Goal: Task Accomplishment & Management: Complete application form

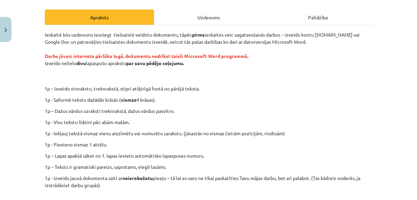
scroll to position [724, 0]
drag, startPoint x: 149, startPoint y: 61, endPoint x: 185, endPoint y: 60, distance: 35.7
click at [184, 60] on strong "par savu pēdējo ceļojumu." at bounding box center [155, 63] width 58 height 6
copy strong "pēdējo ceļojumu"
click at [226, 95] on div "Ieskaitē būs uzdevums iesniegt tiešsaistē veidotu dokumentu, tāpēc pirms ieskai…" at bounding box center [209, 128] width 328 height 194
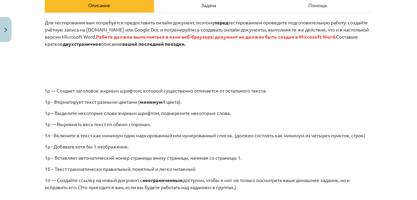
scroll to position [109, 0]
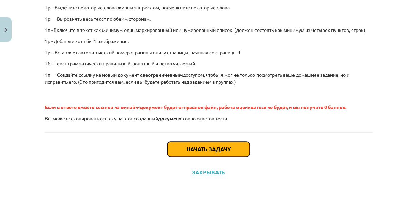
click at [220, 152] on button "Начать задачу" at bounding box center [208, 149] width 82 height 15
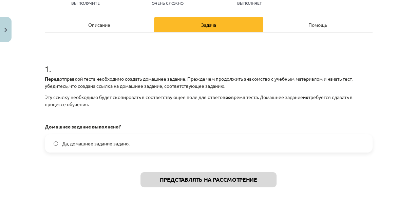
scroll to position [89, 0]
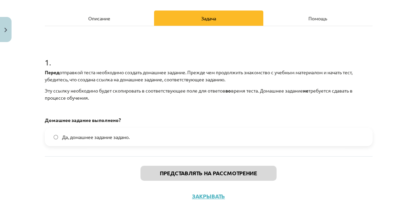
click at [93, 134] on span "Да, домашнее задание задано." at bounding box center [96, 137] width 68 height 7
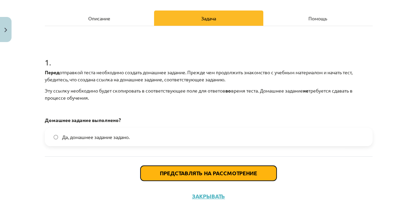
click at [254, 174] on font "Представлять на рассмотрение" at bounding box center [208, 173] width 97 height 7
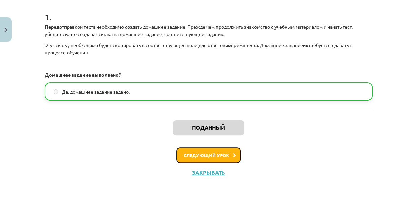
click at [225, 155] on font "Следующий урок" at bounding box center [206, 155] width 45 height 6
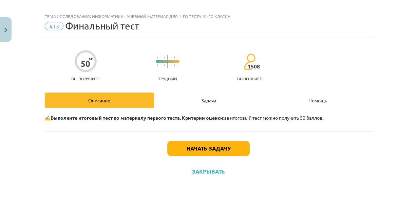
scroll to position [6, 0]
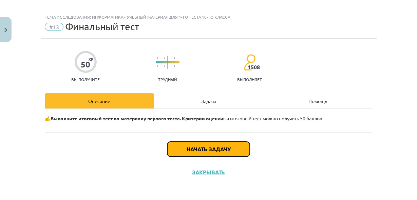
click at [211, 153] on button "Начать задачу" at bounding box center [208, 149] width 82 height 15
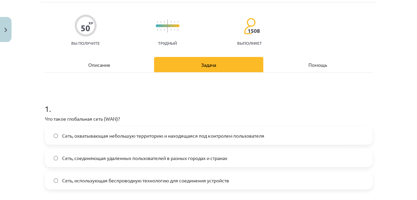
scroll to position [61, 0]
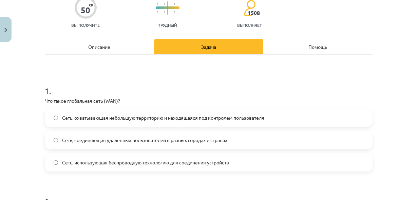
click at [155, 143] on label "Сеть, соединяющая удаленных пользователей в разных городах и странах" at bounding box center [208, 140] width 326 height 17
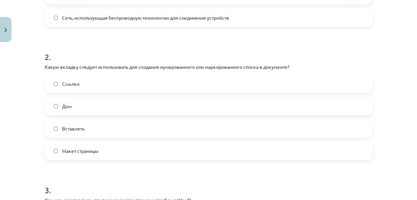
scroll to position [757, 0]
click at [74, 108] on label "Дом" at bounding box center [208, 106] width 326 height 17
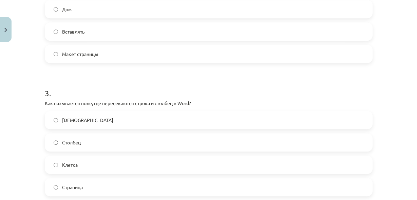
scroll to position [314, 0]
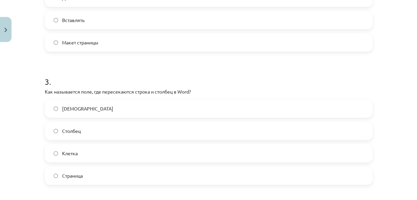
click at [102, 149] on label "Клетка" at bounding box center [208, 153] width 326 height 17
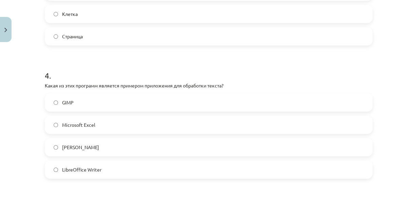
scroll to position [459, 0]
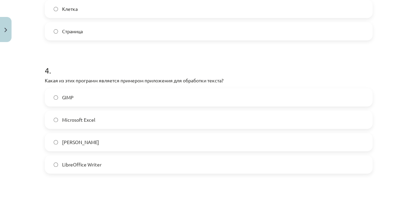
click at [101, 161] on label "LibreOffice Writer" at bounding box center [208, 164] width 326 height 17
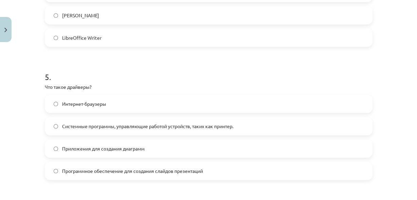
scroll to position [586, 0]
click at [90, 126] on font "Системные программы, управляющие работой устройств, таких как принтер." at bounding box center [147, 126] width 171 height 6
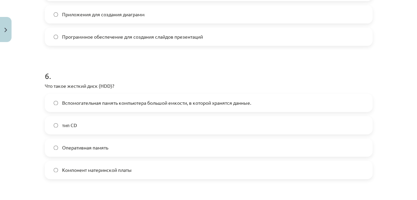
scroll to position [730, 0]
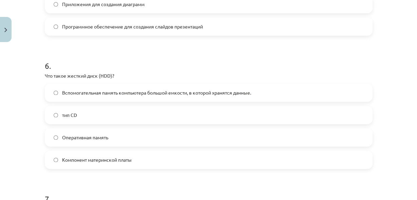
click at [83, 94] on font "Вспомогательная память компьютера большой емкости, в которой хранятся данные." at bounding box center [156, 93] width 189 height 6
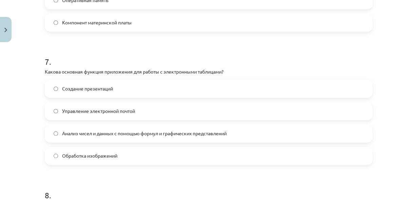
scroll to position [875, 0]
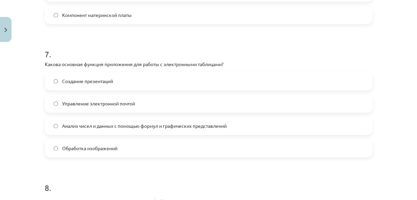
click at [89, 130] on label "Анализ чисел и данных с помощью формул и графических представлений" at bounding box center [208, 125] width 326 height 17
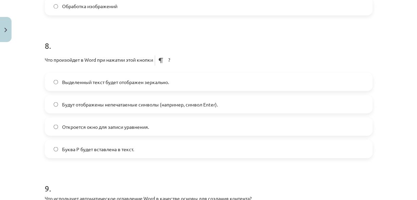
scroll to position [1020, 0]
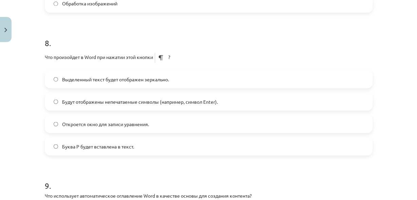
click at [92, 101] on font "Будут отображены непечатаемые символы (например, символ Enter)." at bounding box center [140, 101] width 156 height 6
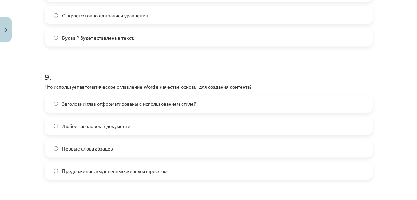
scroll to position [1129, 0]
click at [90, 105] on font "Заголовки глав отформатированы с использованием стилей" at bounding box center [129, 104] width 134 height 6
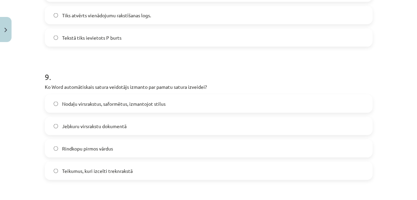
scroll to position [724, 0]
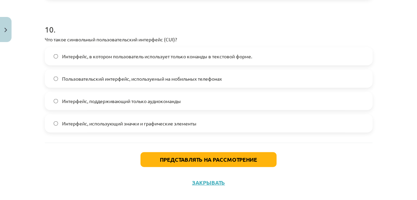
scroll to position [757, 0]
click at [168, 126] on span "Интерфейс, использующий значки и графические элементы" at bounding box center [129, 123] width 134 height 7
click at [277, 54] on label "Интерфейс, в котором пользователь использует только команды в текстовой форме." at bounding box center [208, 56] width 326 height 17
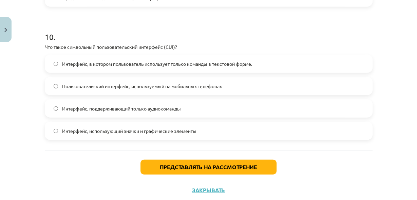
click at [209, 131] on label "Интерфейс, использующий значки и графические элементы" at bounding box center [208, 130] width 326 height 17
click at [206, 68] on label "Интерфейс, в котором пользователь использует только команды в текстовой форме." at bounding box center [208, 63] width 326 height 17
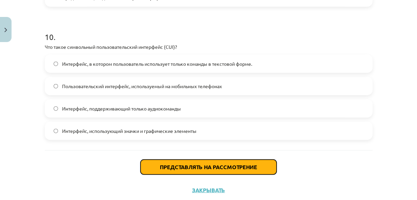
click at [225, 169] on font "Представлять на рассмотрение" at bounding box center [208, 167] width 97 height 7
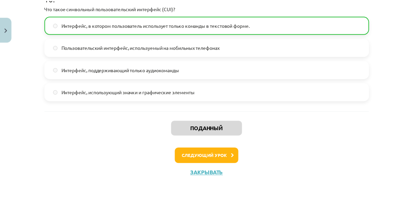
scroll to position [1341, 0]
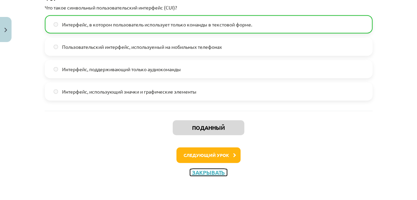
click at [212, 171] on font "Закрывать" at bounding box center [208, 172] width 33 height 7
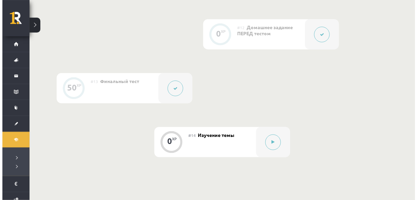
scroll to position [829, 0]
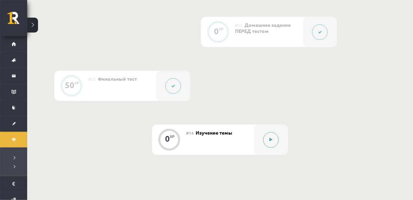
click at [265, 144] on button at bounding box center [271, 140] width 16 height 16
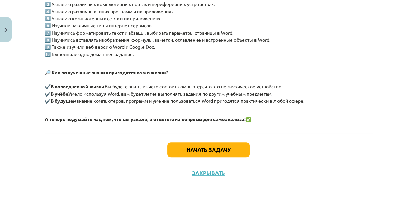
scroll to position [176, 0]
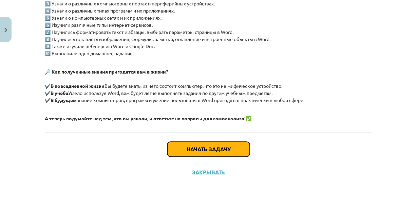
click at [205, 151] on font "Начать задачу" at bounding box center [209, 149] width 44 height 7
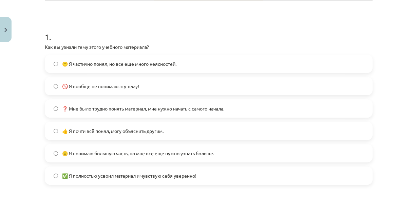
scroll to position [125, 0]
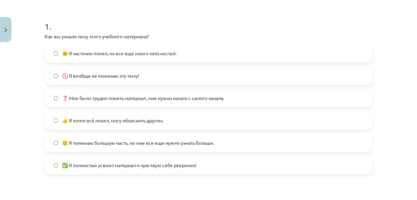
click at [151, 141] on font "🙂 Я понимаю большую часть, но мне все еще нужно узнать больше." at bounding box center [138, 143] width 152 height 6
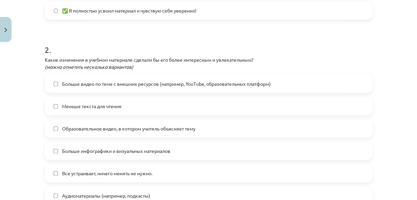
scroll to position [306, 0]
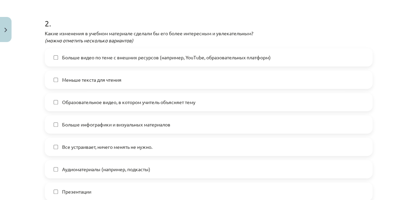
click at [174, 129] on label "Больше инфографики и визуальных материалов" at bounding box center [208, 124] width 326 height 17
click at [170, 145] on label "Все устраивает, ничего менять не нужно." at bounding box center [208, 146] width 326 height 17
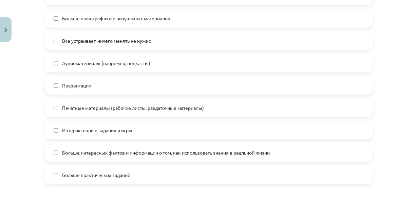
scroll to position [415, 0]
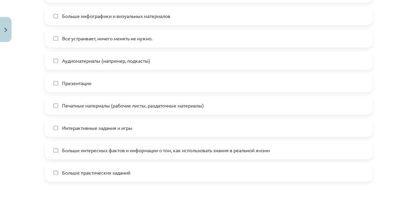
click at [149, 134] on label "Интерактивные задания и игры" at bounding box center [208, 127] width 326 height 17
click at [173, 16] on label "Больше инфографики и визуальных материалов" at bounding box center [208, 15] width 326 height 17
click at [173, 38] on label "Все устраивает, ничего менять не нужно." at bounding box center [208, 38] width 326 height 17
click at [180, 18] on label "Больше инфографики и визуальных материалов" at bounding box center [208, 15] width 326 height 17
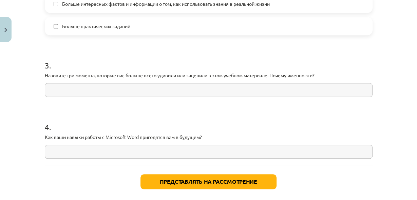
scroll to position [578, 0]
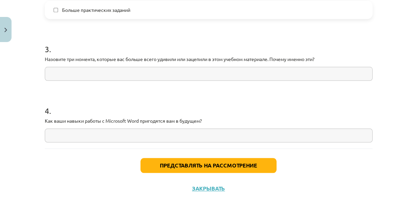
click at [144, 63] on div "3 . Назовите три момента, которые вас больше всего удивили или зацепили в этом …" at bounding box center [209, 57] width 328 height 48
click at [148, 71] on input "text" at bounding box center [209, 74] width 328 height 14
paste input "**********"
type input "**********"
click at [202, 130] on input "text" at bounding box center [209, 136] width 328 height 14
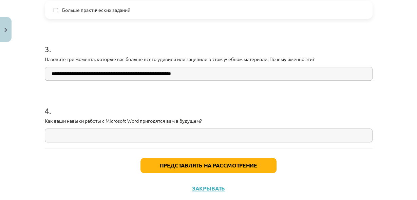
paste input "**********"
type input "**********"
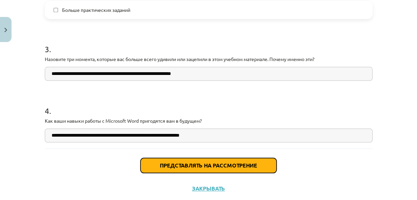
click at [227, 166] on font "Представлять на рассмотрение" at bounding box center [208, 165] width 97 height 7
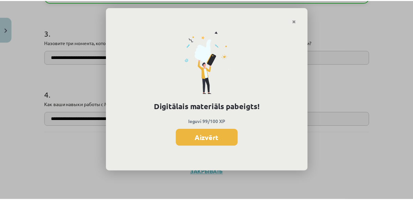
scroll to position [813, 0]
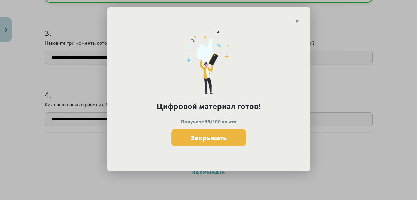
click at [222, 137] on font "Закрывать" at bounding box center [209, 137] width 36 height 9
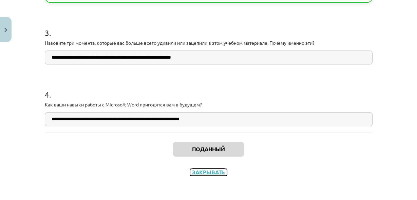
click at [206, 172] on font "Закрывать" at bounding box center [208, 172] width 33 height 7
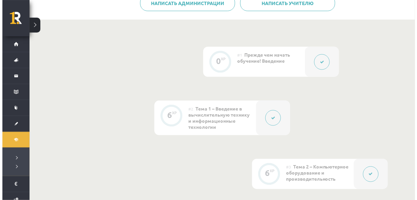
scroll to position [180, 0]
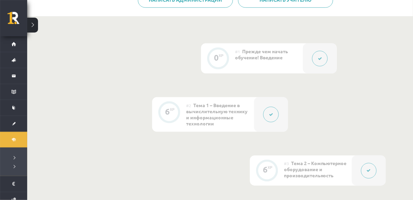
click at [239, 120] on div "#2 Тема 1 – Введение в вычислительную технику и информационные технологии" at bounding box center [220, 114] width 68 height 35
click at [269, 115] on icon at bounding box center [271, 115] width 4 height 4
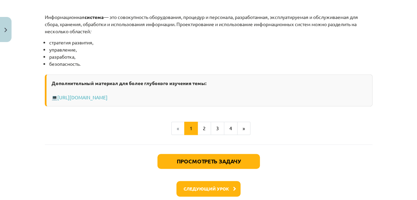
scroll to position [433, 0]
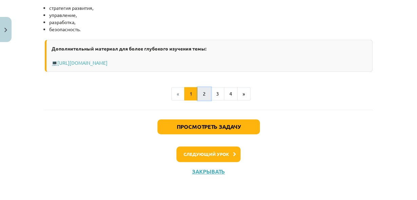
click at [204, 93] on button "2" at bounding box center [204, 94] width 14 height 14
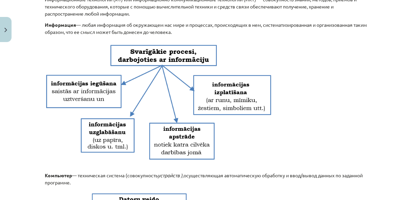
scroll to position [132, 0]
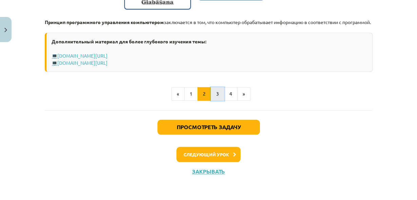
click at [213, 93] on button "3" at bounding box center [218, 94] width 14 height 14
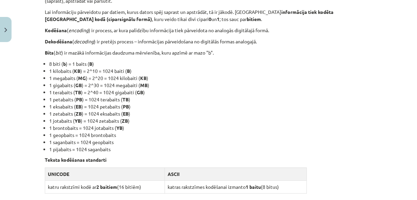
scroll to position [139, 0]
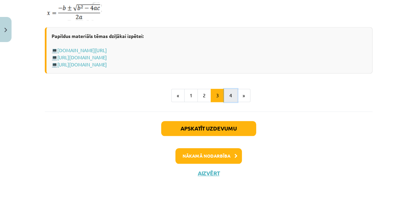
click at [225, 94] on button "4" at bounding box center [231, 96] width 14 height 14
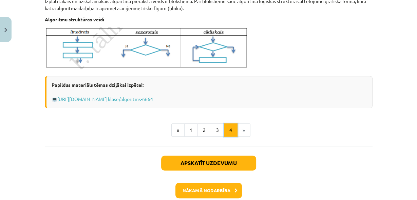
scroll to position [302, 0]
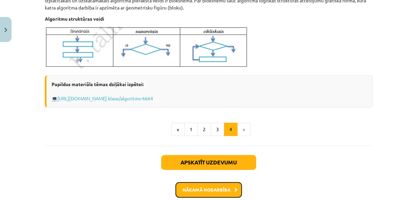
click at [230, 191] on button "Nākamā nodarbība" at bounding box center [208, 190] width 67 height 16
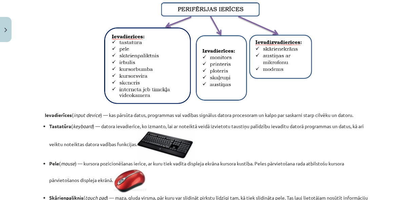
scroll to position [144, 0]
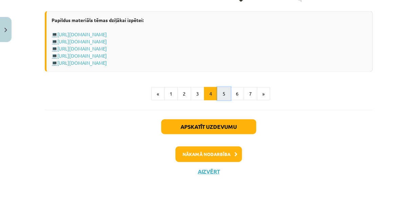
click at [219, 95] on button "5" at bounding box center [224, 94] width 14 height 14
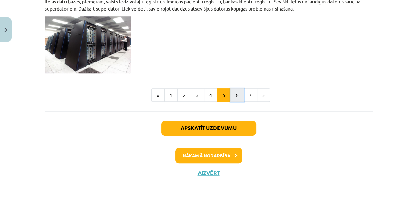
click at [232, 96] on button "6" at bounding box center [237, 96] width 14 height 14
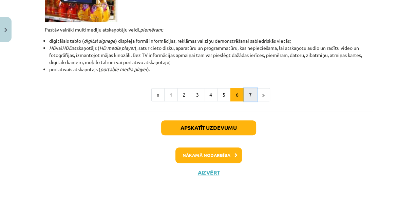
click at [246, 94] on button "7" at bounding box center [251, 95] width 14 height 14
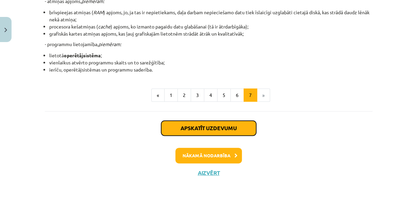
click at [232, 132] on button "Apskatīt uzdevumu" at bounding box center [208, 128] width 95 height 15
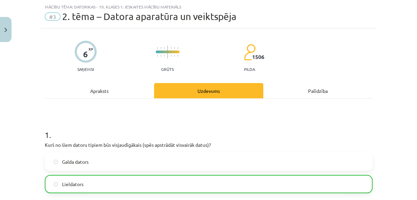
scroll to position [35, 0]
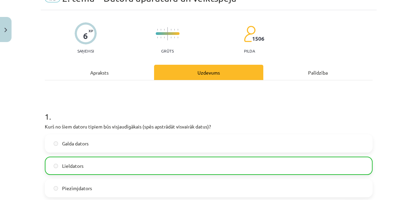
click at [95, 74] on div "Apraksts" at bounding box center [99, 72] width 109 height 15
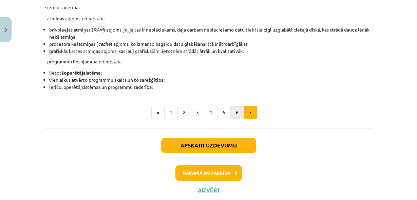
scroll to position [215, 0]
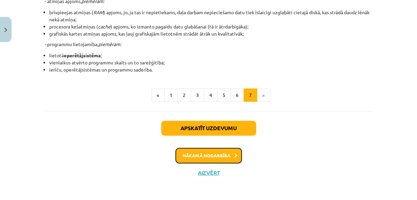
click at [234, 154] on icon at bounding box center [235, 156] width 3 height 4
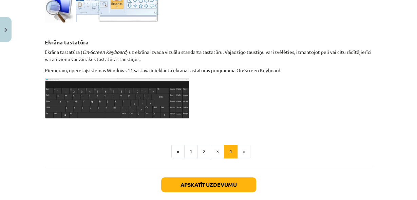
scroll to position [434, 0]
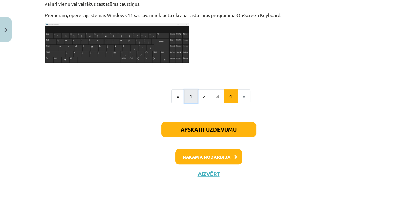
click at [190, 95] on button "1" at bounding box center [191, 97] width 14 height 14
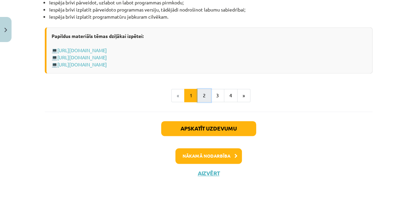
click at [198, 97] on button "2" at bounding box center [204, 96] width 14 height 14
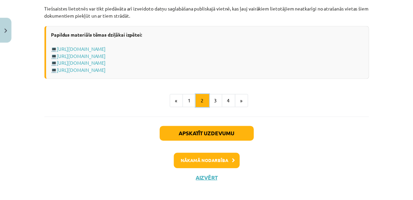
scroll to position [1232, 0]
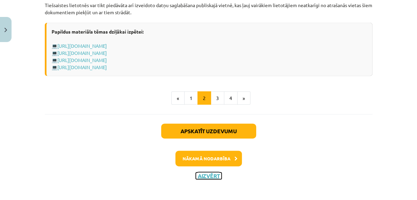
click at [206, 173] on button "Aizvērt" at bounding box center [209, 176] width 26 height 7
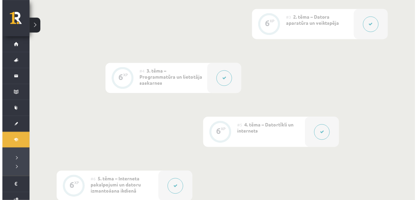
scroll to position [325, 0]
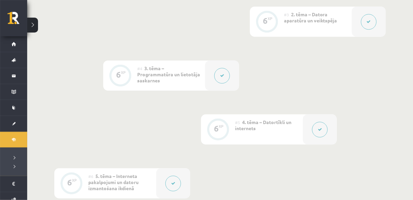
click at [324, 129] on button at bounding box center [320, 130] width 16 height 16
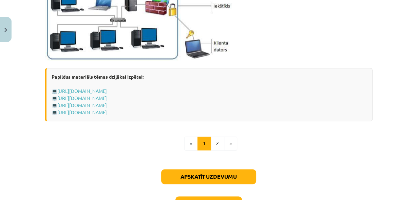
scroll to position [898, 0]
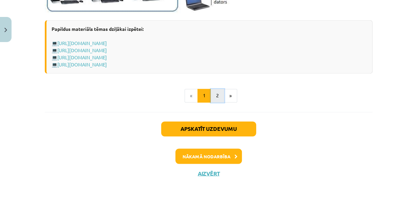
click at [216, 97] on button "2" at bounding box center [218, 96] width 14 height 14
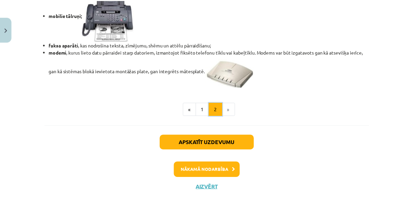
scroll to position [654, 0]
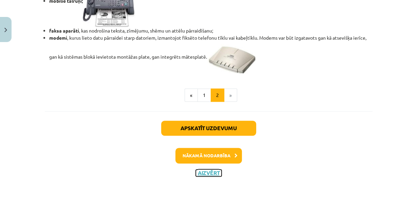
click at [206, 173] on button "Aizvērt" at bounding box center [209, 173] width 26 height 7
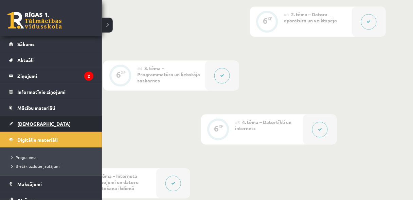
click at [14, 121] on link "[DEMOGRAPHIC_DATA]" at bounding box center [51, 124] width 84 height 16
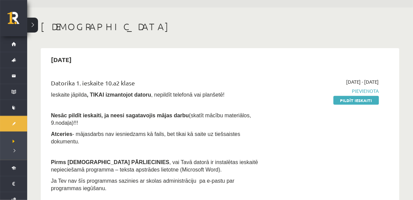
scroll to position [18, 0]
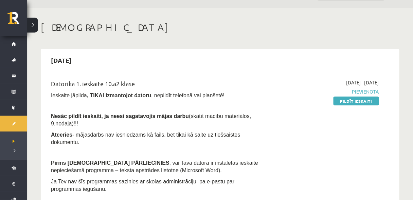
drag, startPoint x: 359, startPoint y: 100, endPoint x: 232, endPoint y: 26, distance: 147.2
click at [359, 100] on link "Pildīt ieskaiti" at bounding box center [355, 101] width 45 height 9
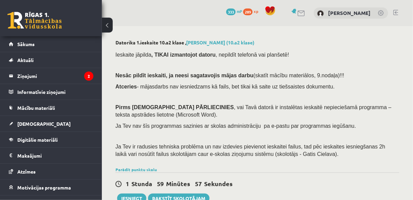
click at [106, 26] on button at bounding box center [107, 25] width 11 height 15
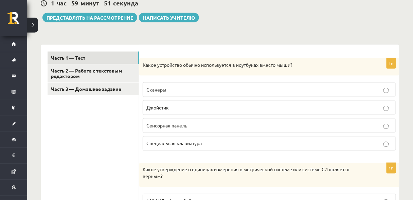
scroll to position [188, 0]
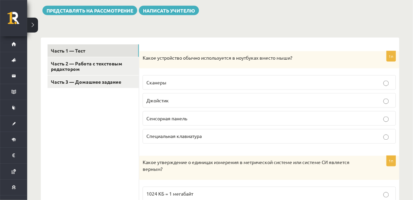
click at [263, 118] on p "Сенсорная панель" at bounding box center [269, 118] width 246 height 7
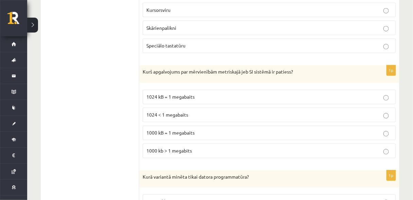
scroll to position [271, 0]
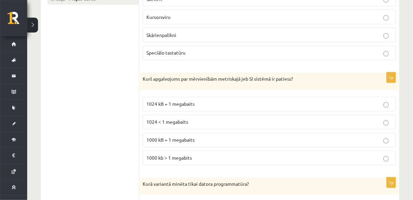
click at [203, 137] on p "1000 kB = 1 megabaits" at bounding box center [269, 140] width 246 height 7
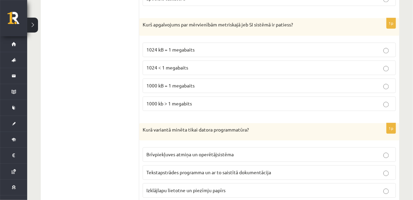
scroll to position [326, 0]
click at [219, 45] on label "1024 kB = 1 megabaits" at bounding box center [269, 50] width 253 height 15
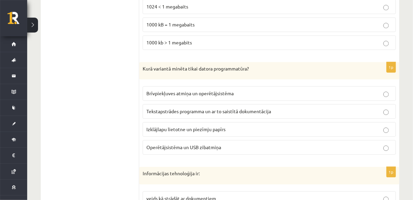
scroll to position [380, 0]
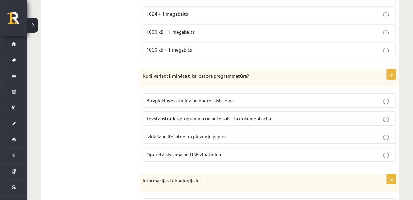
click at [213, 115] on span "Tekstapstrādes programma un ar to saistītā dokumentācija" at bounding box center [208, 118] width 125 height 6
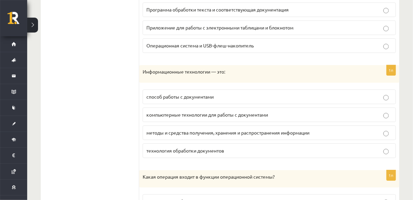
scroll to position [514, 0]
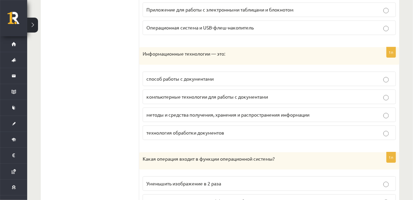
click at [272, 112] on font "методы и средства получения, хранения и распространения информации" at bounding box center [227, 115] width 163 height 6
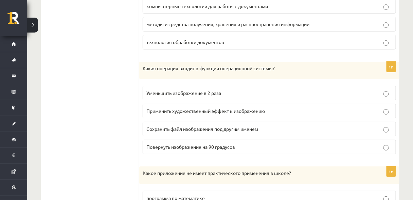
scroll to position [604, 0]
click at [225, 127] on p "Сохранить файл изображения под другим именем" at bounding box center [269, 129] width 246 height 7
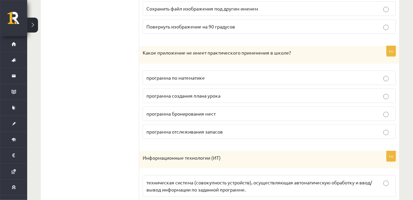
scroll to position [731, 0]
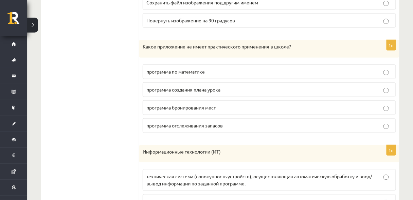
click at [218, 107] on label "программа бронирования мест" at bounding box center [269, 107] width 253 height 15
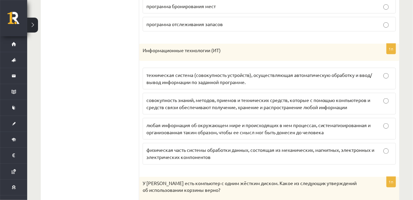
scroll to position [839, 0]
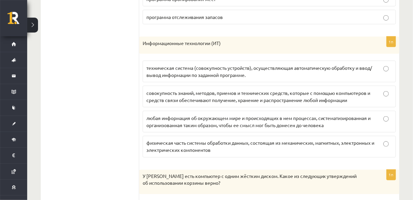
click at [268, 94] on font "совокупность знаний, методов, приемов и технических средств, которые с помощью …" at bounding box center [258, 96] width 224 height 13
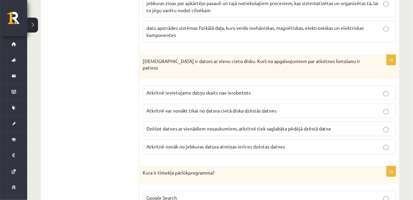
scroll to position [941, 0]
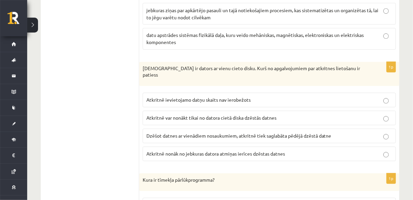
click at [187, 151] on span "Atkritnē nonāk no jebkuras datora atmiņas ierīces dzēstas datnes" at bounding box center [215, 154] width 138 height 6
click at [220, 115] on span "Atkritnē var nonākt tikai no datora cietā diska dzēstās datnes" at bounding box center [211, 118] width 130 height 6
click at [268, 97] on p "Atkritnē ievietojamo datņu skaits nav ierobežots" at bounding box center [269, 100] width 246 height 7
click at [265, 115] on span "Atkritnē var nonākt tikai no datora cietā diska dzēstās datnes" at bounding box center [211, 118] width 130 height 6
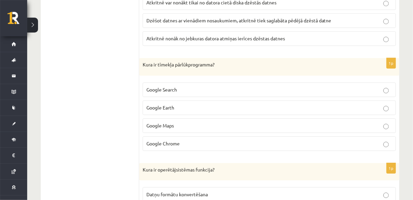
scroll to position [1050, 0]
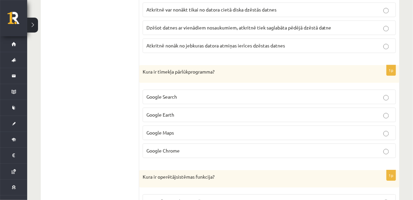
click at [179, 147] on p "Google Chrome" at bounding box center [269, 150] width 246 height 7
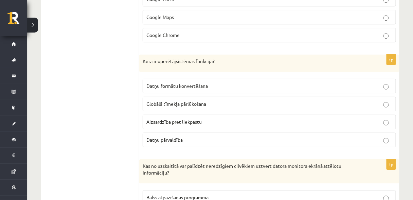
scroll to position [1158, 0]
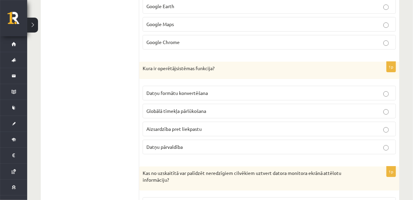
click at [229, 140] on label "Datņu pārvaldība" at bounding box center [269, 147] width 253 height 15
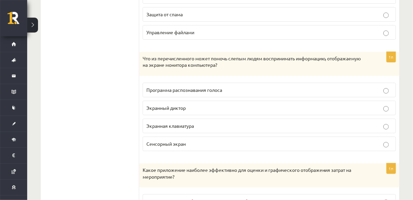
scroll to position [1274, 0]
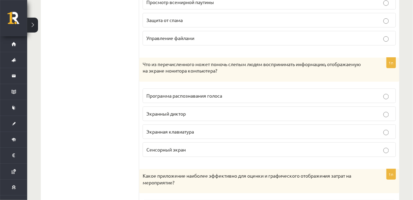
click at [219, 110] on p "Экранный диктор" at bounding box center [269, 113] width 246 height 7
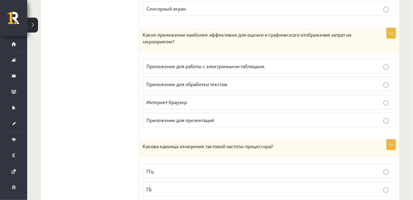
scroll to position [1419, 0]
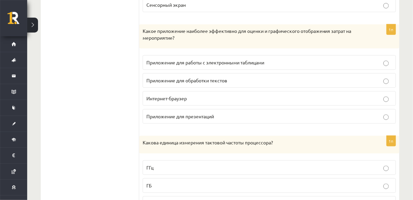
click at [244, 59] on font "Приложение для работы с электронными таблицами" at bounding box center [205, 62] width 118 height 6
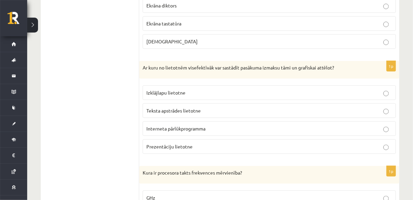
scroll to position [1382, 0]
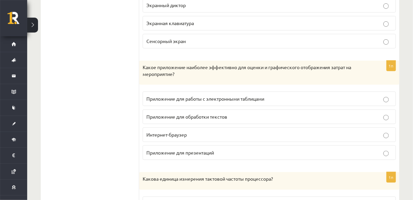
click at [265, 149] on p "Приложение для презентаций" at bounding box center [269, 152] width 246 height 7
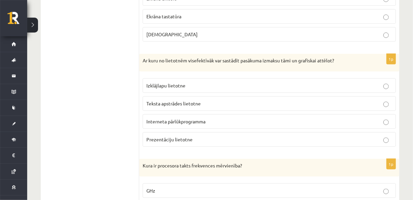
scroll to position [1375, 0]
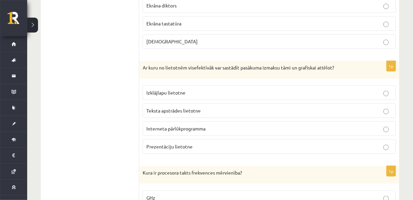
click at [266, 89] on p "Izklājlapu lietotne" at bounding box center [269, 92] width 246 height 7
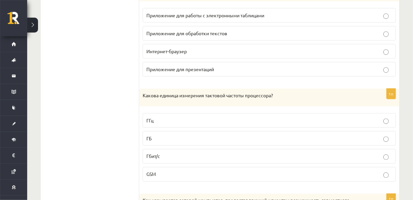
scroll to position [1473, 0]
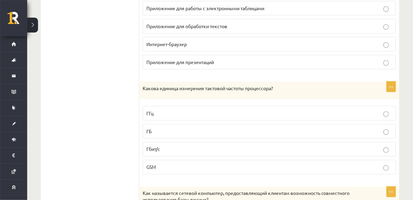
click at [170, 146] on p "Гбит/с" at bounding box center [269, 149] width 246 height 7
click at [175, 106] on label "ГГц" at bounding box center [269, 113] width 253 height 15
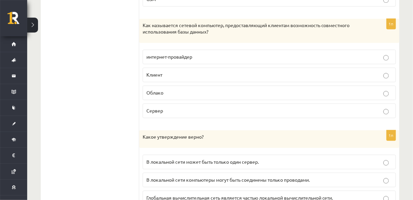
scroll to position [1636, 0]
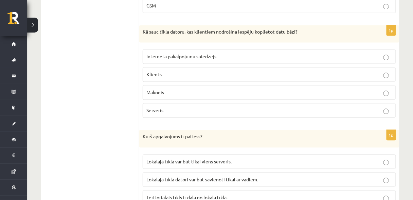
scroll to position [1610, 0]
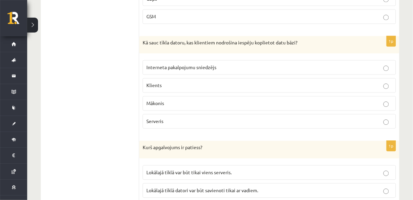
drag, startPoint x: 180, startPoint y: 100, endPoint x: 182, endPoint y: 97, distance: 3.5
click at [180, 114] on label "Serveris" at bounding box center [269, 121] width 253 height 15
click at [182, 118] on p "Serveris" at bounding box center [269, 121] width 246 height 7
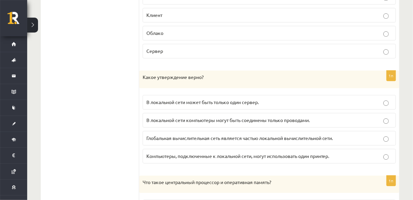
scroll to position [1708, 0]
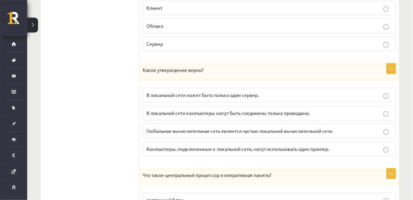
click at [204, 146] on font "Компьютеры, подключенные к локальной сети, могут использовать один принтер." at bounding box center [237, 149] width 183 height 6
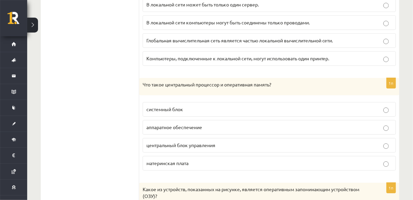
scroll to position [1799, 0]
click at [171, 124] on font "аппаратное обеспечение" at bounding box center [174, 127] width 56 height 6
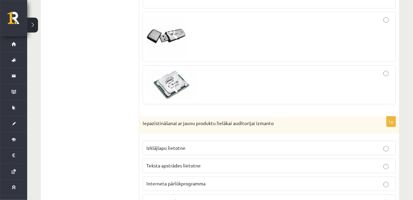
scroll to position [2098, 0]
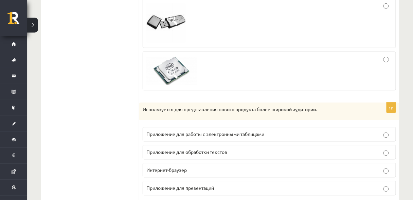
scroll to position [2139, 0]
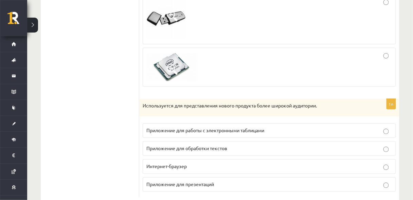
click at [268, 181] on p "Приложение для презентаций" at bounding box center [269, 184] width 246 height 7
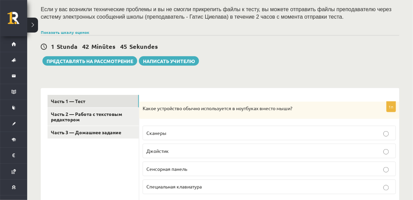
scroll to position [145, 0]
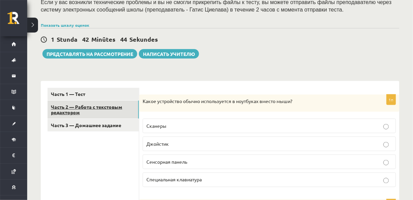
click at [111, 105] on font "Часть 2 — Работа с текстовым редактором" at bounding box center [86, 110] width 71 height 12
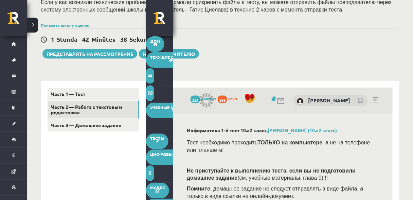
click at [35, 25] on button at bounding box center [32, 25] width 11 height 15
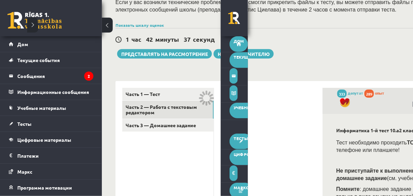
click at [109, 28] on button at bounding box center [107, 25] width 11 height 15
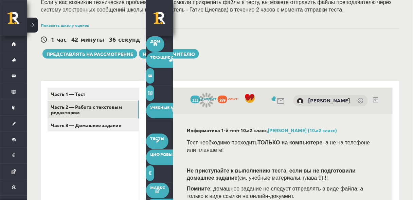
click at [254, 54] on div "1 час 42 минуты 36 секунд Ieskaite saglabāta! Представлять на рассмотрение Напи…" at bounding box center [220, 43] width 358 height 31
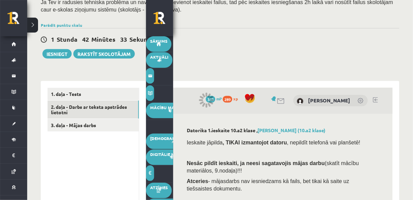
scroll to position [137, 0]
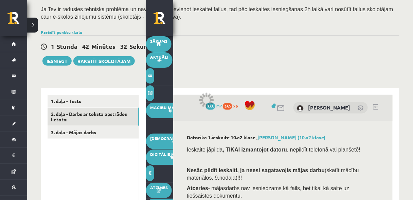
click at [304, 55] on div "1 Stunda 42 Minūtes 32 Sekundes Ieskaite saglabāta! Iesniegt Rakstīt skolotājam" at bounding box center [220, 50] width 358 height 31
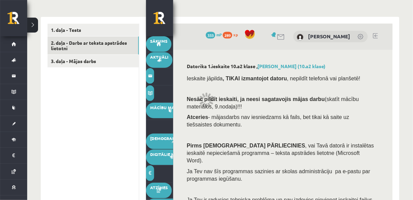
scroll to position [155, 0]
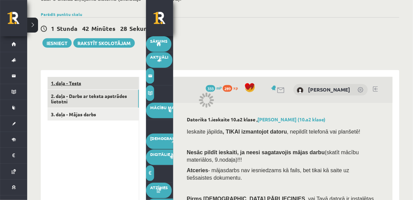
click at [100, 81] on link "1. daļa - Tests" at bounding box center [93, 83] width 91 height 13
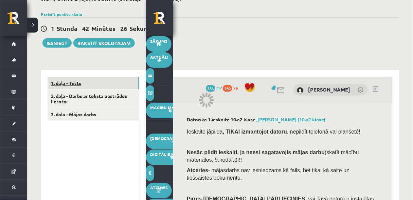
click at [75, 77] on link "1. daļa - Tests" at bounding box center [93, 83] width 91 height 13
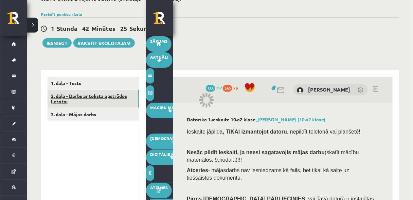
click at [82, 90] on link "2. daļa - Darbs ar teksta apstrādes lietotni" at bounding box center [93, 99] width 91 height 18
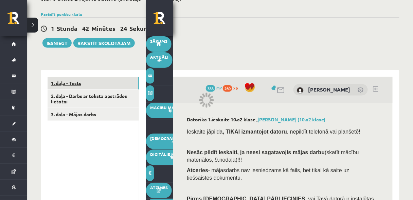
click at [81, 80] on link "1. daļa - Tests" at bounding box center [93, 83] width 91 height 13
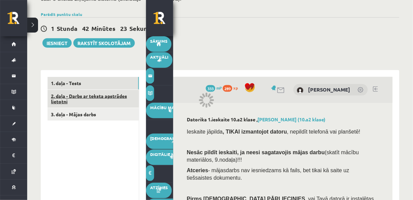
click at [81, 93] on link "2. daļa - Darbs ar teksta apstrādes lietotni" at bounding box center [93, 99] width 91 height 18
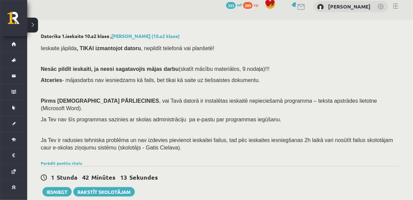
scroll to position [75, 0]
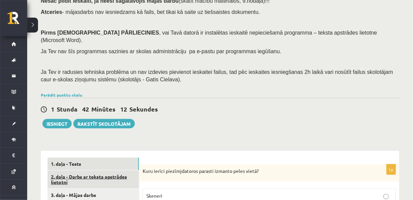
click at [103, 175] on link "2. daļa - Darbs ar teksta apstrādes lietotni" at bounding box center [93, 180] width 91 height 18
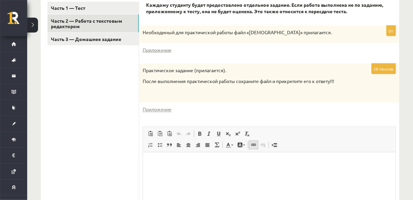
scroll to position [211, 0]
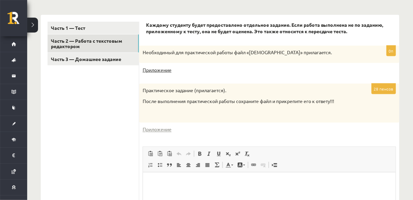
click at [162, 71] on font "Приложение" at bounding box center [157, 70] width 29 height 6
click at [117, 60] on font "Часть 3 — Домашнее задание" at bounding box center [86, 59] width 70 height 6
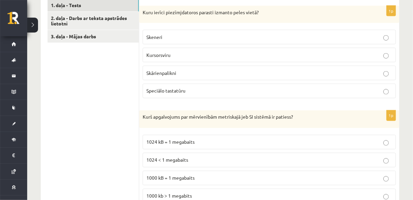
scroll to position [235, 0]
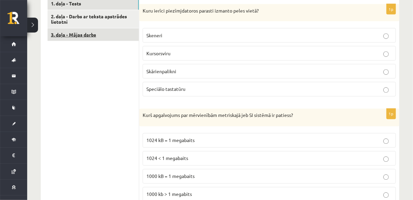
click at [81, 29] on link "3. daļa - Mājas darbs" at bounding box center [93, 35] width 91 height 13
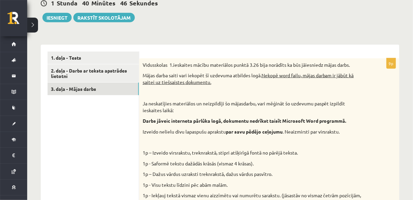
scroll to position [0, 0]
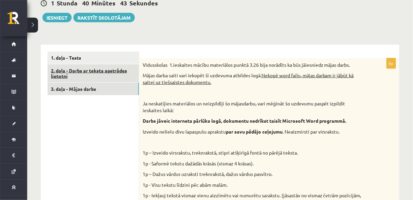
click at [111, 67] on link "2. daļa - Darbs ar teksta apstrādes lietotni" at bounding box center [93, 73] width 91 height 18
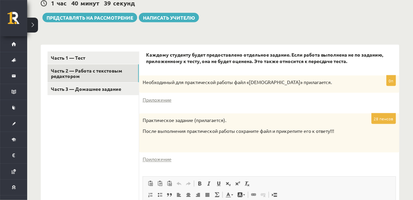
scroll to position [188, 0]
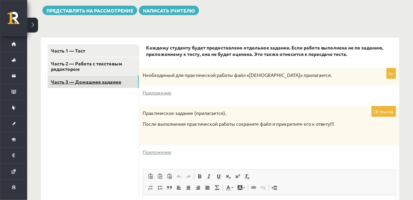
click at [110, 79] on font "Часть 3 — Домашнее задание" at bounding box center [86, 82] width 70 height 6
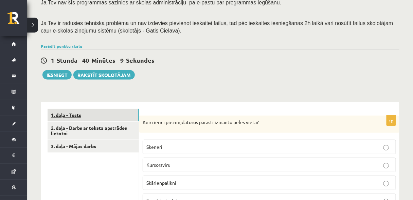
scroll to position [127, 0]
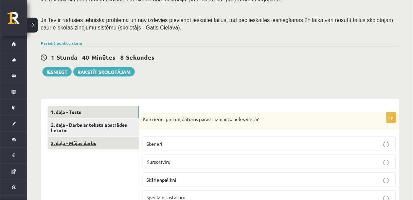
click at [80, 137] on link "3. daļa - Mājas darbs" at bounding box center [93, 143] width 91 height 13
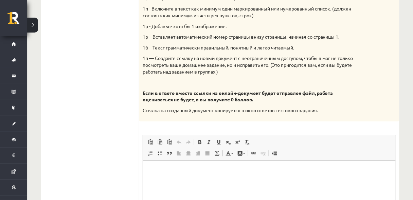
scroll to position [405, 0]
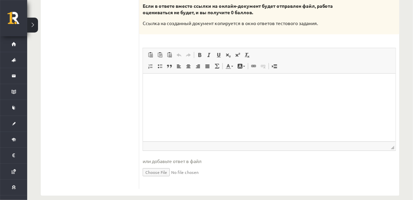
scroll to position [498, 0]
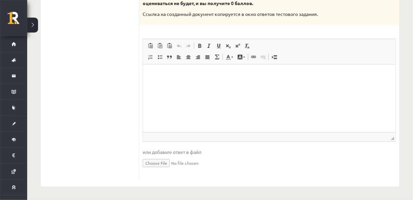
click at [214, 85] on html at bounding box center [269, 74] width 252 height 21
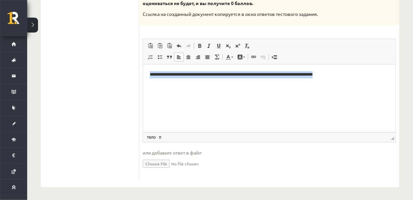
drag, startPoint x: 148, startPoint y: 75, endPoint x: 377, endPoint y: 70, distance: 229.1
click at [377, 70] on html "**********" at bounding box center [269, 74] width 252 height 21
copy p "**********"
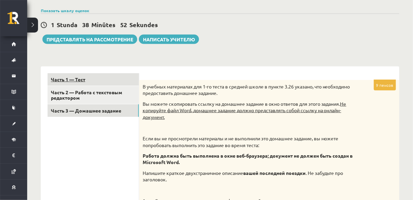
scroll to position [154, 0]
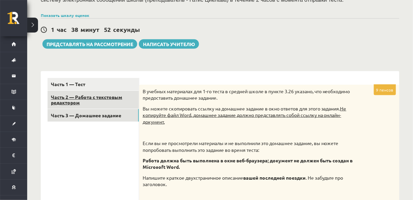
click at [103, 99] on font "Часть 2 — Работа с текстовым редактором" at bounding box center [86, 100] width 71 height 12
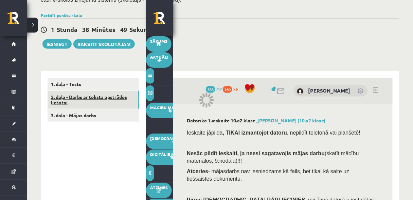
scroll to position [147, 0]
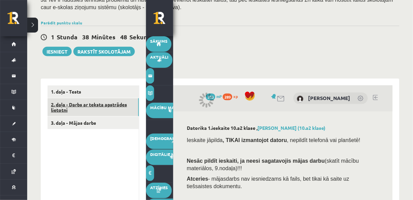
drag, startPoint x: 242, startPoint y: 40, endPoint x: 240, endPoint y: 32, distance: 8.7
click at [242, 40] on div "1 Stunda 38 Minūtes 48 Sekundes Ieskaite saglabāta! Iesniegt Rakstīt skolotājam" at bounding box center [220, 41] width 358 height 31
click at [31, 24] on button at bounding box center [32, 25] width 11 height 15
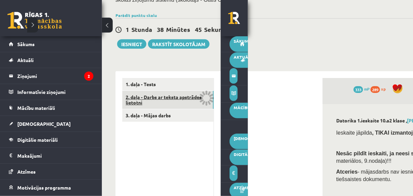
click at [110, 25] on button at bounding box center [107, 25] width 11 height 15
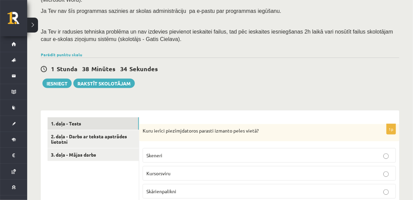
scroll to position [94, 0]
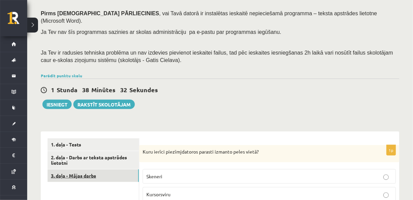
click at [86, 170] on link "3. daļa - Mājas darbs" at bounding box center [93, 176] width 91 height 13
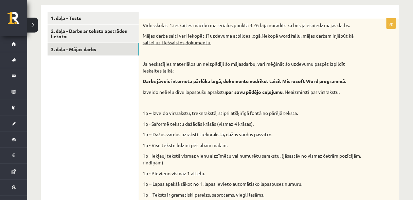
scroll to position [185, 0]
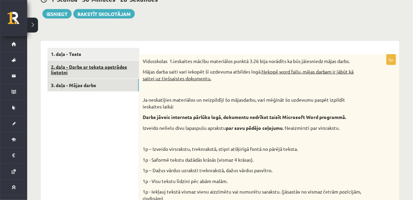
click at [75, 63] on link "2. daļa - Darbs ar teksta apstrādes lietotni" at bounding box center [93, 70] width 91 height 18
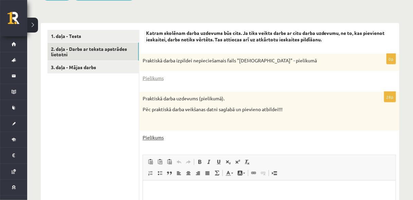
scroll to position [0, 0]
click at [149, 134] on link "Pielikums" at bounding box center [153, 137] width 21 height 7
click at [154, 75] on link "Pielikums" at bounding box center [153, 78] width 21 height 7
drag, startPoint x: 398, startPoint y: 0, endPoint x: 346, endPoint y: 7, distance: 52.0
click at [346, 7] on div "Datorika 1.ieskaite 10.a2 klase , [PERSON_NAME] (10.a2 klase) Ieskaite jāpilda …" at bounding box center [219, 70] width 385 height 493
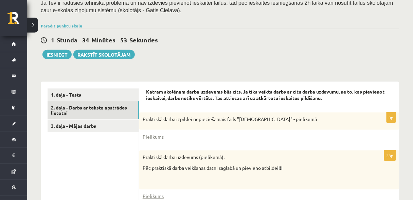
scroll to position [131, 0]
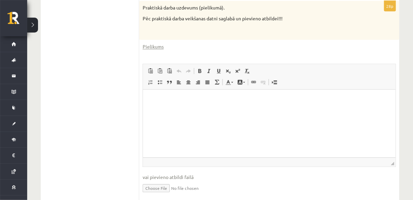
click at [201, 104] on html at bounding box center [269, 100] width 252 height 21
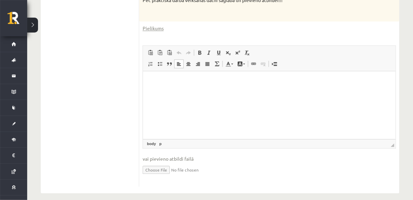
click at [159, 163] on input "file" at bounding box center [269, 170] width 253 height 14
type input "**********"
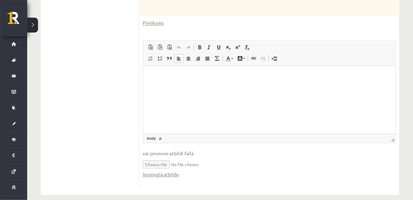
scroll to position [319, 0]
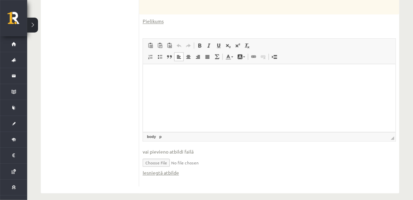
click at [193, 156] on input "file" at bounding box center [269, 163] width 253 height 14
click at [154, 156] on input "file" at bounding box center [269, 163] width 253 height 14
type input "**********"
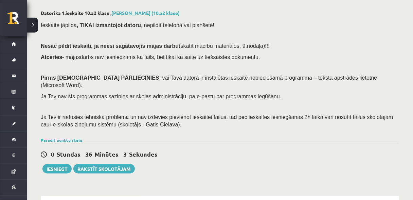
scroll to position [0, 0]
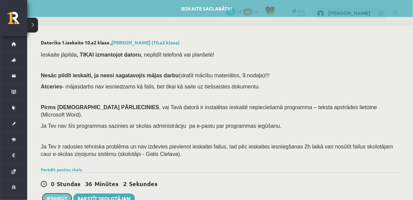
click at [61, 194] on button "Iesniegt" at bounding box center [56, 199] width 29 height 10
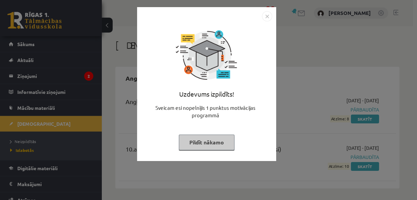
click at [265, 18] on img "Close" at bounding box center [267, 16] width 10 height 10
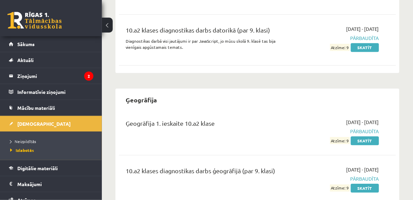
scroll to position [407, 0]
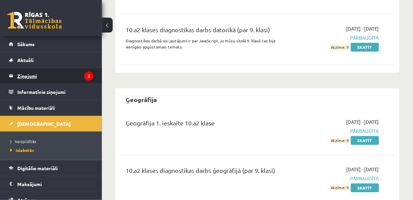
click at [19, 77] on legend "Ziņojumi 2" at bounding box center [55, 76] width 76 height 16
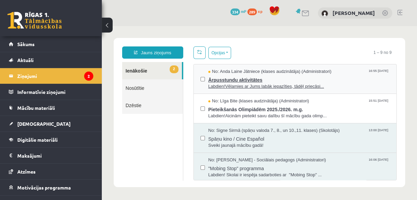
click at [232, 79] on span "Ārpusstundu aktivitātes" at bounding box center [298, 79] width 181 height 8
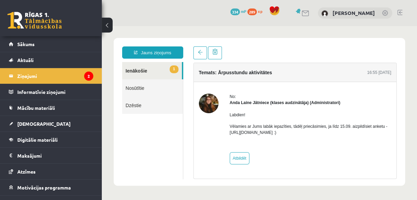
drag, startPoint x: 229, startPoint y: 132, endPoint x: 302, endPoint y: 133, distance: 72.6
click at [302, 133] on p "Vēlamies ar Jums labāk iepazīties, tādēļ priecāsimies, ja līdz 15.09. aizpildīs…" at bounding box center [311, 130] width 162 height 12
copy p "[URL][DOMAIN_NAME]"
click at [41, 44] on link "Sākums" at bounding box center [51, 44] width 84 height 16
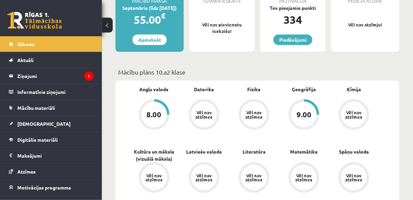
scroll to position [163, 0]
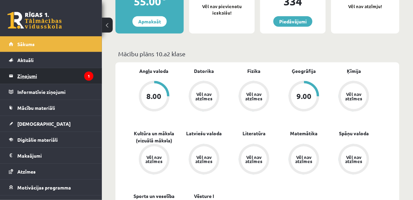
click at [61, 74] on legend "Ziņojumi 1" at bounding box center [55, 76] width 76 height 16
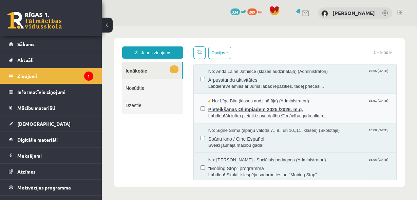
click at [237, 111] on span "Pieteikšanās Olimpiādēm 2025./2026. m.g." at bounding box center [298, 109] width 181 height 8
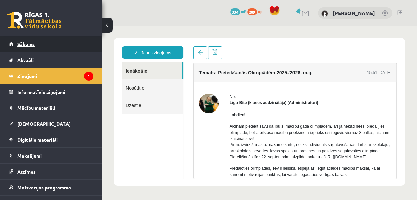
click at [43, 46] on link "Sākums" at bounding box center [51, 44] width 84 height 16
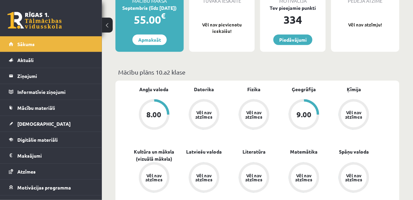
scroll to position [163, 0]
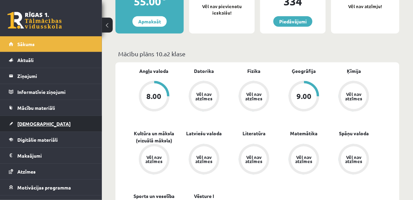
click at [36, 121] on span "[DEMOGRAPHIC_DATA]" at bounding box center [43, 124] width 53 height 6
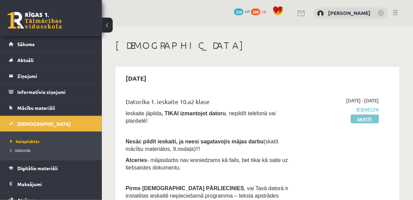
click at [368, 119] on link "Skatīt" at bounding box center [365, 119] width 28 height 9
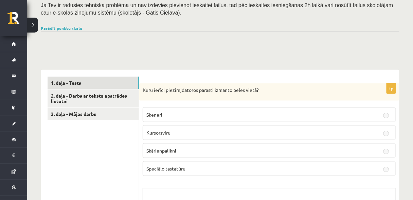
scroll to position [145, 0]
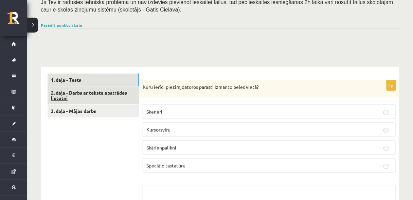
click at [99, 89] on link "2. daļa - Darbs ar teksta apstrādes lietotni" at bounding box center [93, 96] width 91 height 18
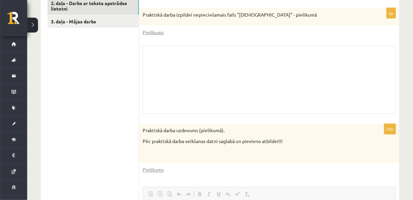
scroll to position [207, 0]
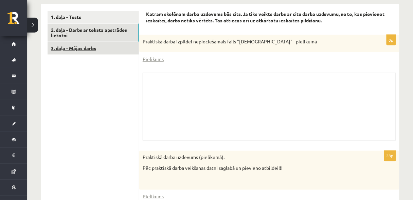
click at [78, 43] on link "3. daļa - Mājas darbs" at bounding box center [93, 48] width 91 height 13
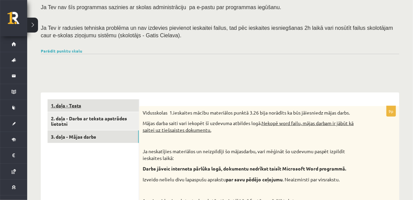
scroll to position [116, 0]
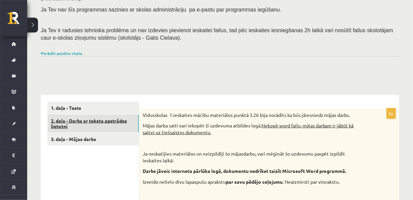
click at [78, 117] on link "2. daļa - Darbs ar teksta apstrādes lietotni" at bounding box center [93, 124] width 91 height 18
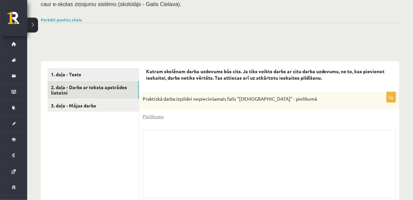
scroll to position [117, 0]
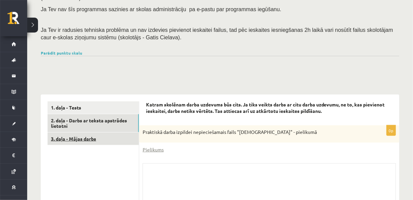
click at [82, 133] on link "3. daļa - Mājas darbs" at bounding box center [93, 139] width 91 height 13
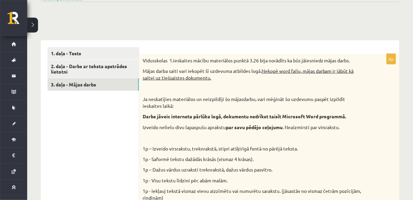
scroll to position [0, 0]
click at [95, 78] on link "3. daļa - Mājas darbs" at bounding box center [93, 84] width 91 height 13
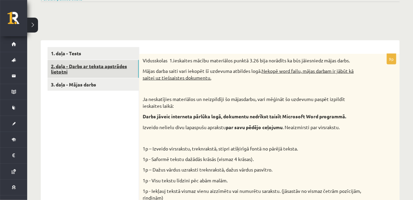
click at [96, 61] on link "2. daļa - Darbs ar teksta apstrādes lietotni" at bounding box center [93, 69] width 91 height 18
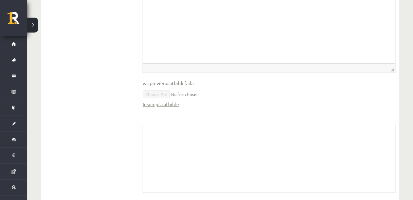
scroll to position [461, 0]
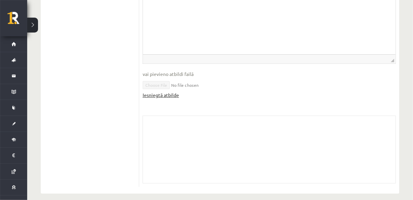
click at [165, 92] on link "Iesniegtā atbilde" at bounding box center [161, 95] width 36 height 7
click at [213, 97] on fieldset "Rich Text Editor, wiswyg-editor-user-answer-47024793943600 Editor toolbars Past…" at bounding box center [269, 33] width 253 height 145
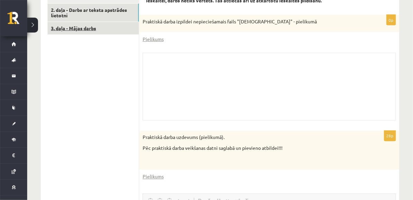
scroll to position [171, 0]
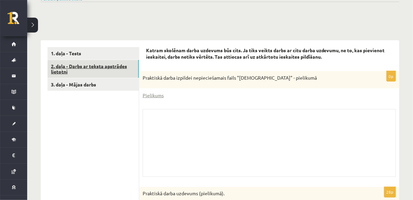
click at [92, 60] on link "2. daļa - Darbs ar teksta apstrādes lietotni" at bounding box center [93, 69] width 91 height 18
click at [92, 78] on link "3. daļa - Mājas darbs" at bounding box center [93, 84] width 91 height 13
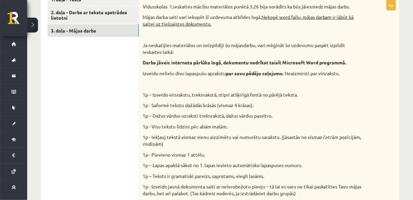
scroll to position [225, 0]
click at [77, 24] on link "3. daļa - Mājas darbs" at bounding box center [93, 30] width 91 height 13
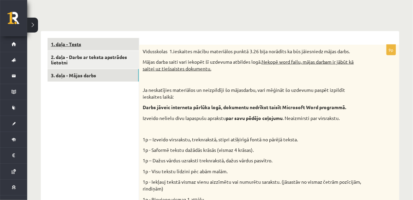
scroll to position [152, 0]
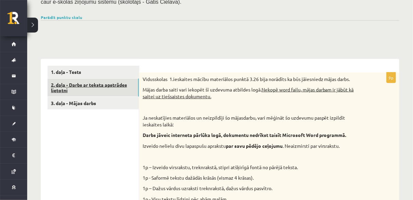
click at [96, 79] on link "2. daļa - Darbs ar teksta apstrādes lietotni" at bounding box center [93, 88] width 91 height 18
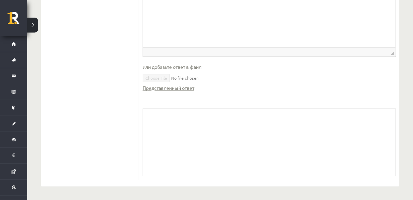
scroll to position [461, 0]
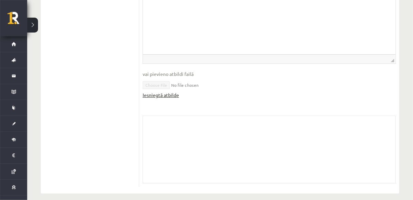
click at [172, 92] on link "Iesniegtā atbilde" at bounding box center [161, 95] width 36 height 7
